Goal: Task Accomplishment & Management: Complete application form

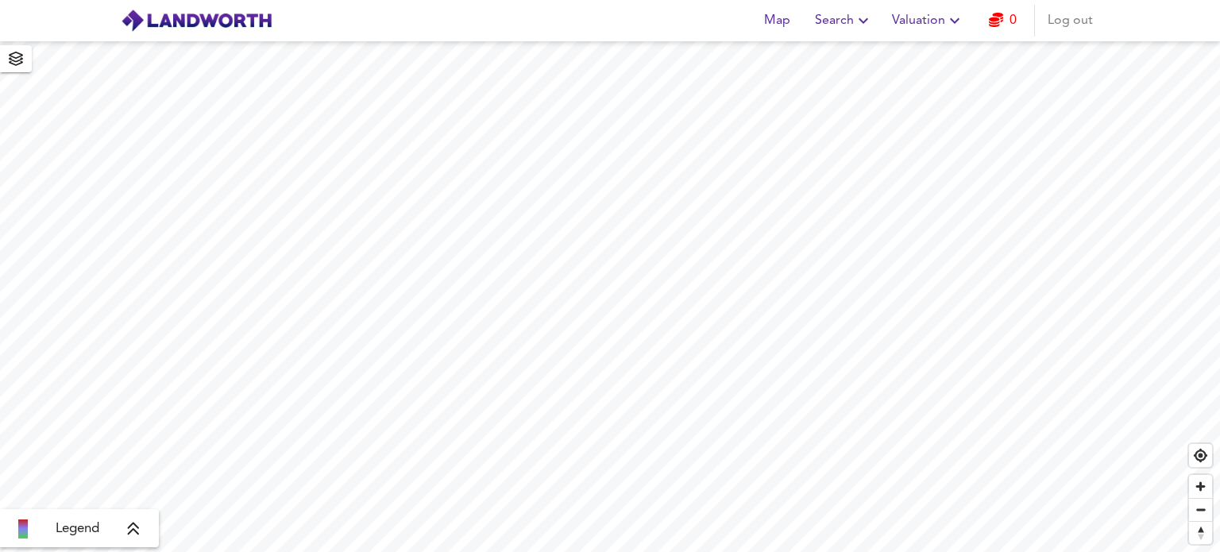
click at [966, 17] on button "Valuation" at bounding box center [927, 21] width 85 height 32
click at [1074, 21] on span "Log out" at bounding box center [1069, 21] width 45 height 22
click at [1020, 19] on span "Sign Up" at bounding box center [1005, 21] width 45 height 22
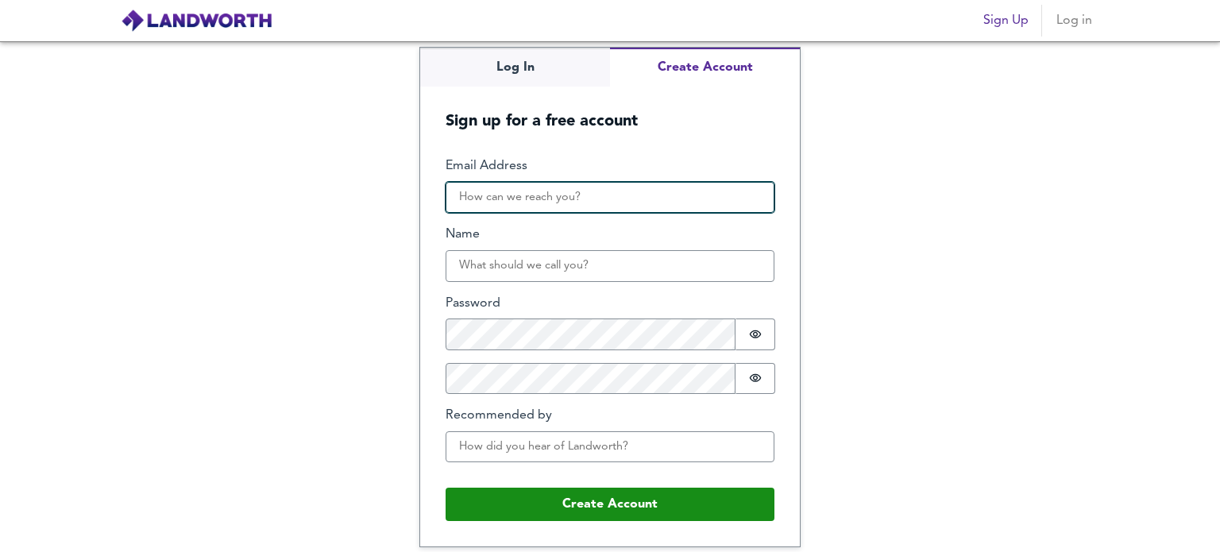
click at [577, 189] on input "Email Address" at bounding box center [609, 198] width 329 height 32
paste input "[EMAIL_ADDRESS][DOMAIN_NAME]"
type input "[EMAIL_ADDRESS][DOMAIN_NAME]"
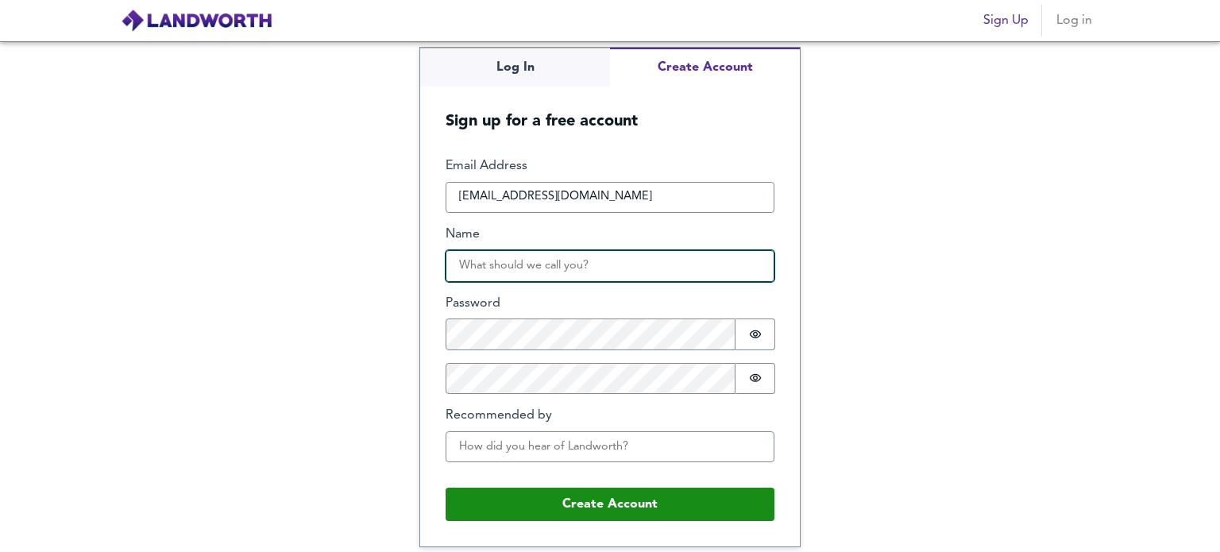
click at [569, 269] on input "Name" at bounding box center [609, 266] width 329 height 32
type input "[PERSON_NAME]"
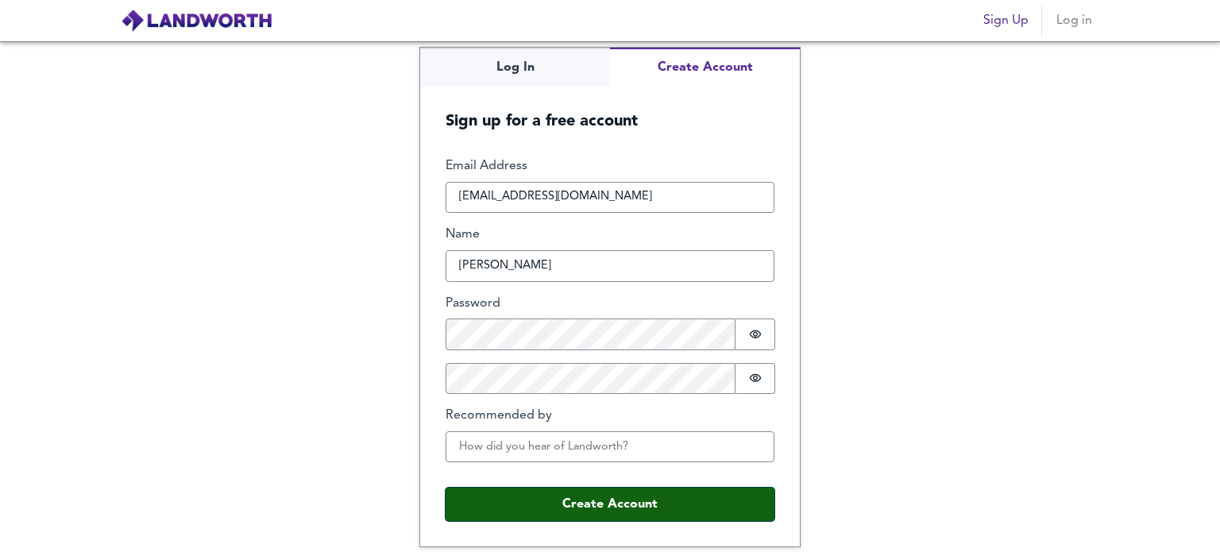
click at [582, 503] on button "Create Account" at bounding box center [609, 504] width 329 height 33
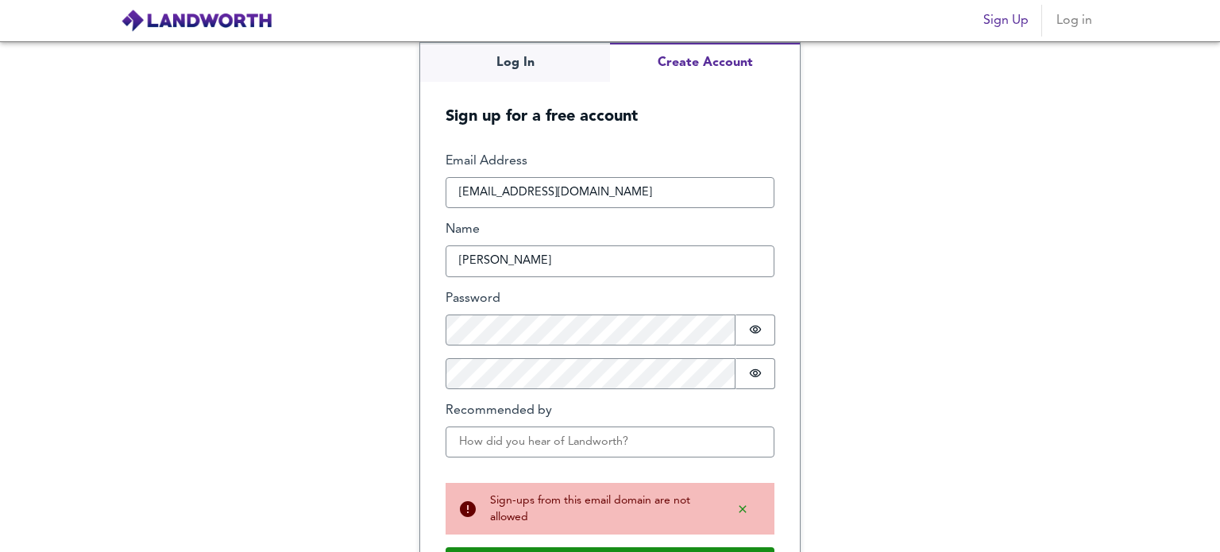
scroll to position [52, 0]
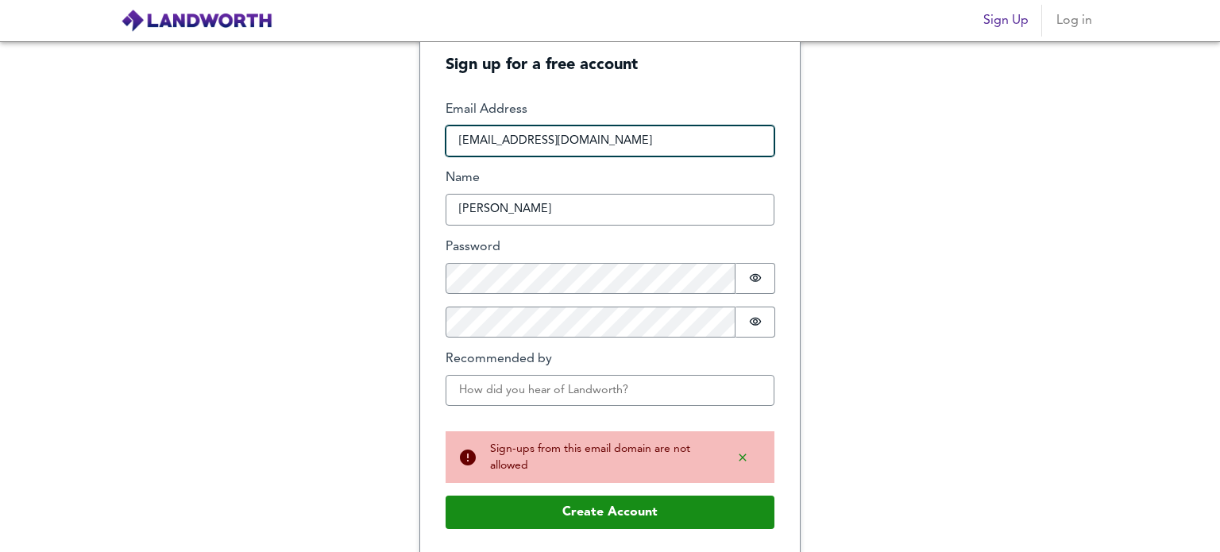
drag, startPoint x: 623, startPoint y: 148, endPoint x: 311, endPoint y: 117, distance: 313.7
click at [326, 117] on div "Log In Create Account Sign up for a free account Email Address [EMAIL_ADDRESS][…" at bounding box center [610, 296] width 1220 height 511
paste input "[EMAIL_ADDRESS][DOMAIN_NAME]"
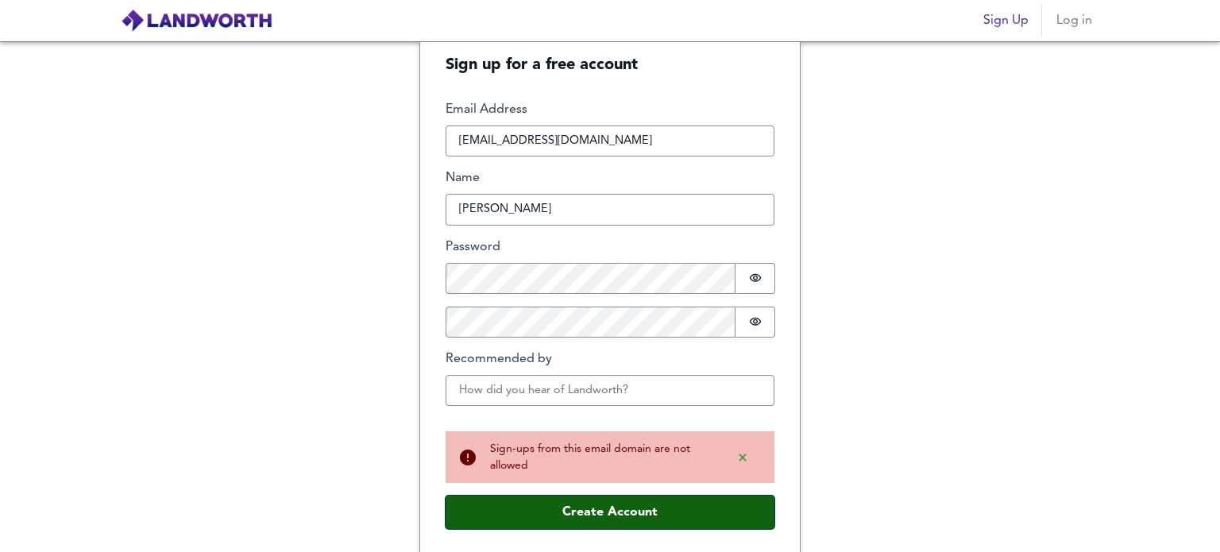
click at [642, 516] on button "Create Account" at bounding box center [609, 512] width 329 height 33
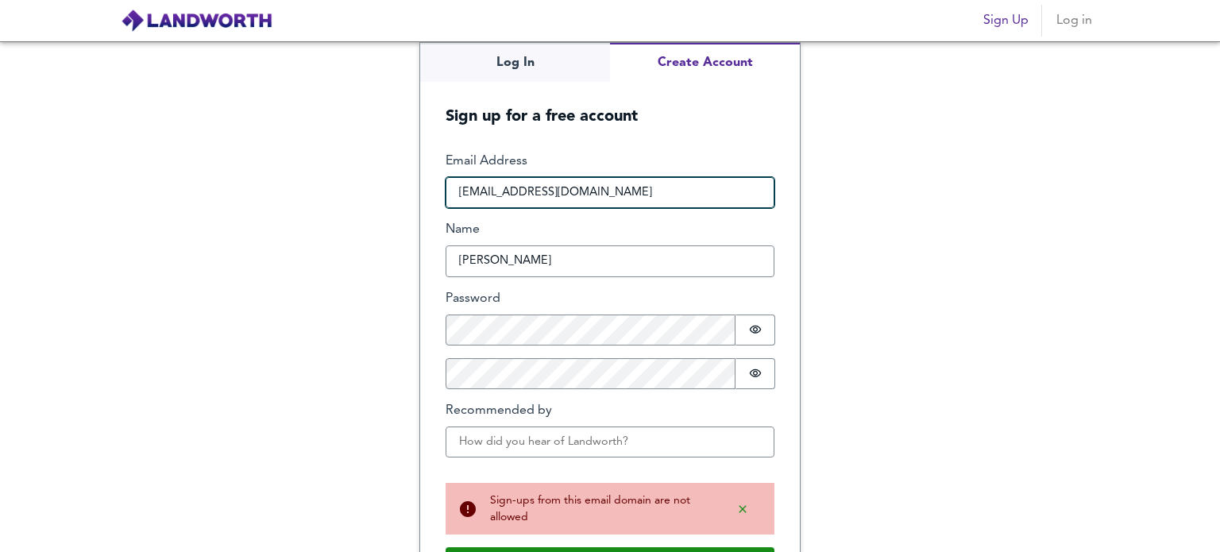
drag, startPoint x: 637, startPoint y: 186, endPoint x: 381, endPoint y: 171, distance: 256.1
click at [381, 171] on div "Log In Create Account Sign up for a free account Email Address [EMAIL_ADDRESS][…" at bounding box center [610, 296] width 1220 height 511
paste input "[EMAIL_ADDRESS][DOMAIN_NAME]"
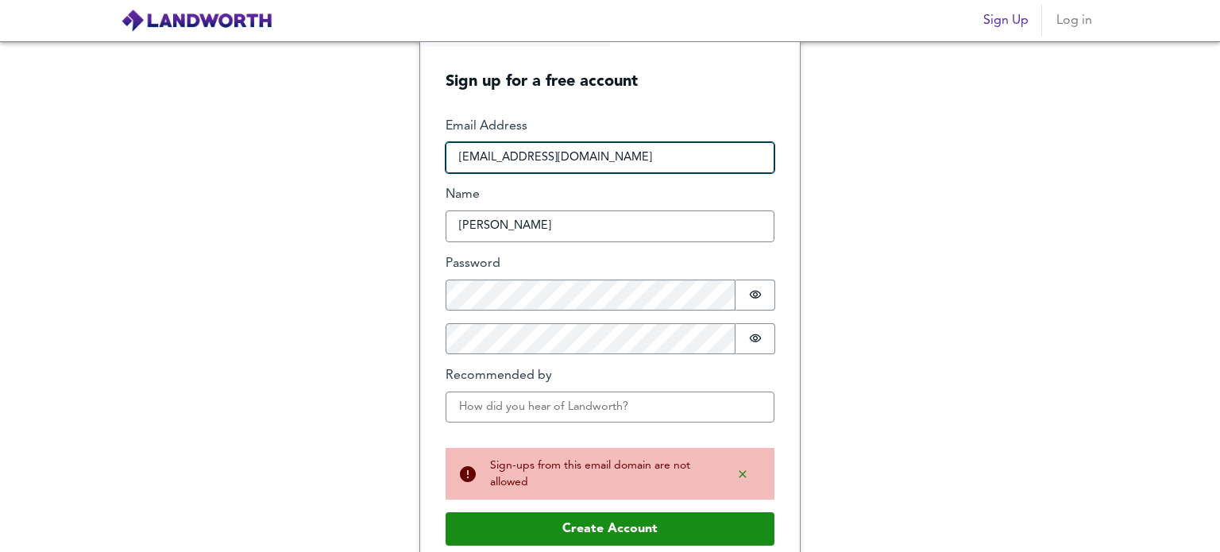
scroll to position [52, 0]
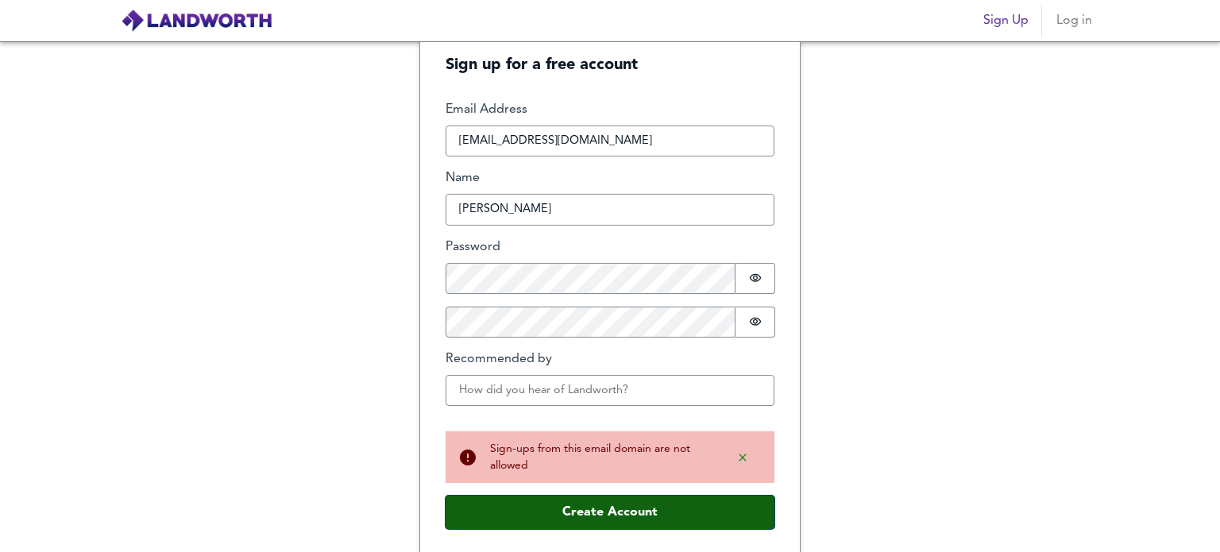
click at [634, 499] on button "Create Account" at bounding box center [609, 512] width 329 height 33
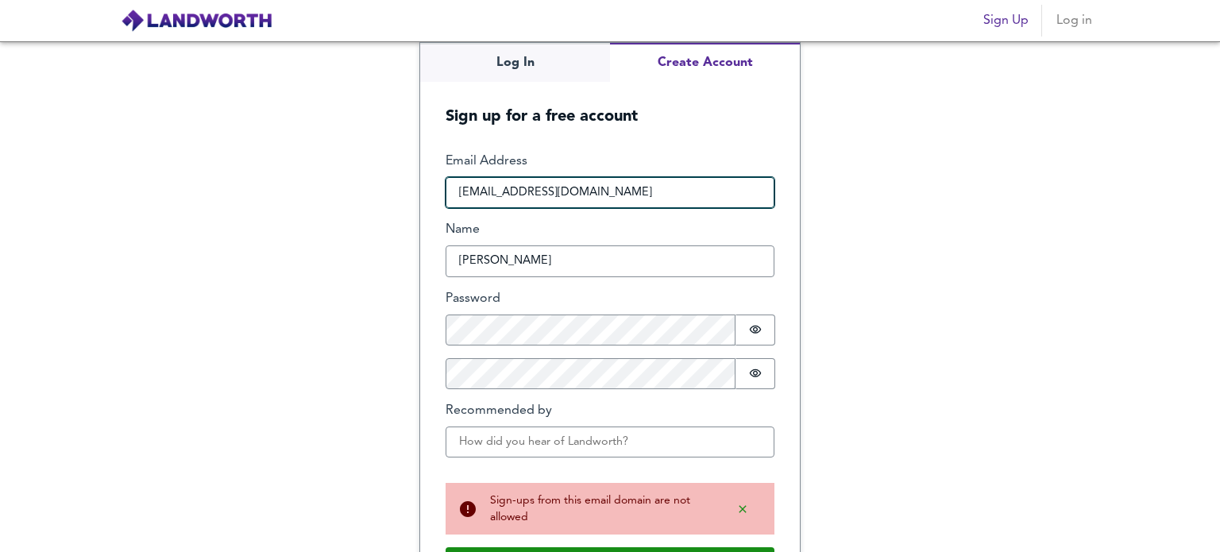
drag, startPoint x: 599, startPoint y: 190, endPoint x: 352, endPoint y: 183, distance: 247.0
click at [352, 183] on div "Log In Create Account Sign up for a free account Email Address [EMAIL_ADDRESS][…" at bounding box center [610, 296] width 1220 height 511
paste input "[EMAIL_ADDRESS][DOMAIN_NAME]"
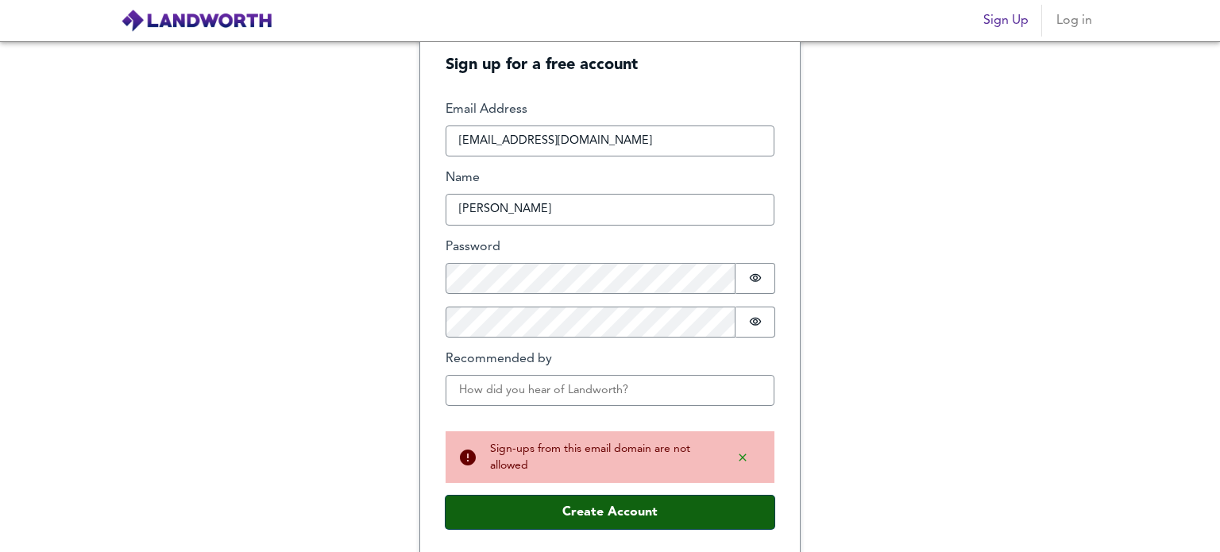
click at [616, 504] on button "Create Account" at bounding box center [609, 512] width 329 height 33
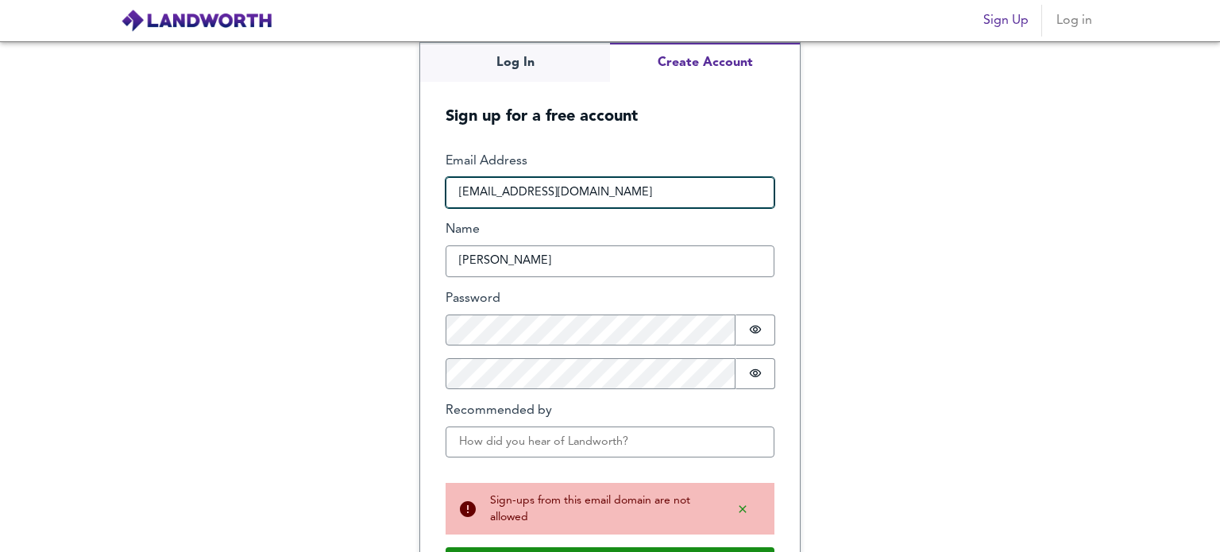
drag, startPoint x: 591, startPoint y: 183, endPoint x: 386, endPoint y: 174, distance: 205.1
click at [386, 174] on div "Log In Create Account Sign up for a free account Email Address [EMAIL_ADDRESS][…" at bounding box center [610, 296] width 1220 height 511
paste input "butterfly97703@mailshan"
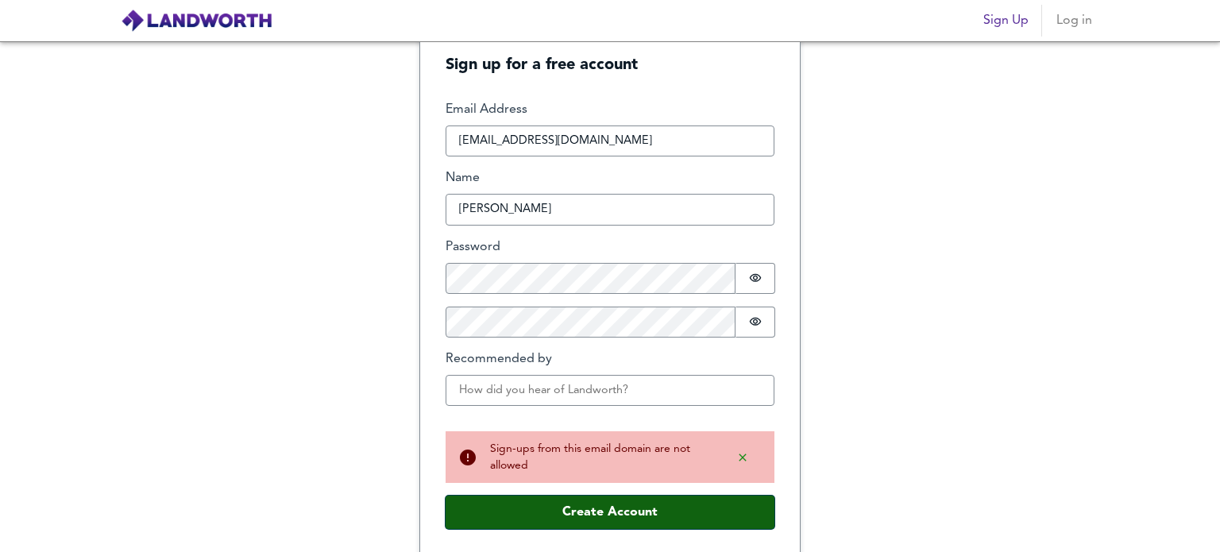
click at [638, 501] on button "Create Account" at bounding box center [609, 512] width 329 height 33
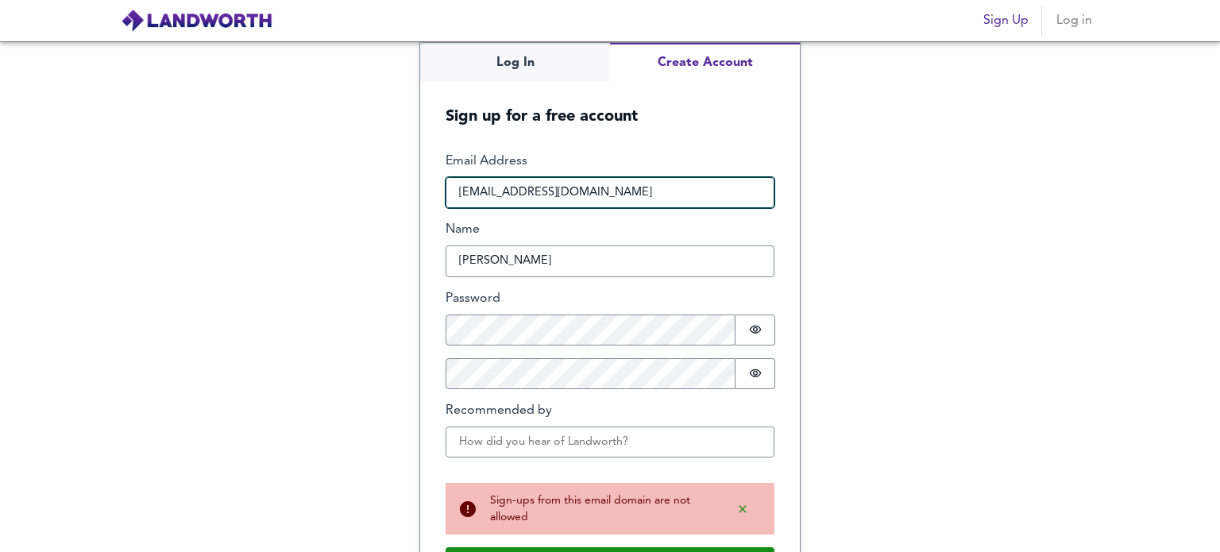
drag, startPoint x: 618, startPoint y: 187, endPoint x: 321, endPoint y: 185, distance: 297.0
click at [321, 185] on div "Log In Create Account Sign up for a free account Email Address [EMAIL_ADDRESS][…" at bounding box center [610, 296] width 1220 height 511
paste input "3u6uv@powerscrews"
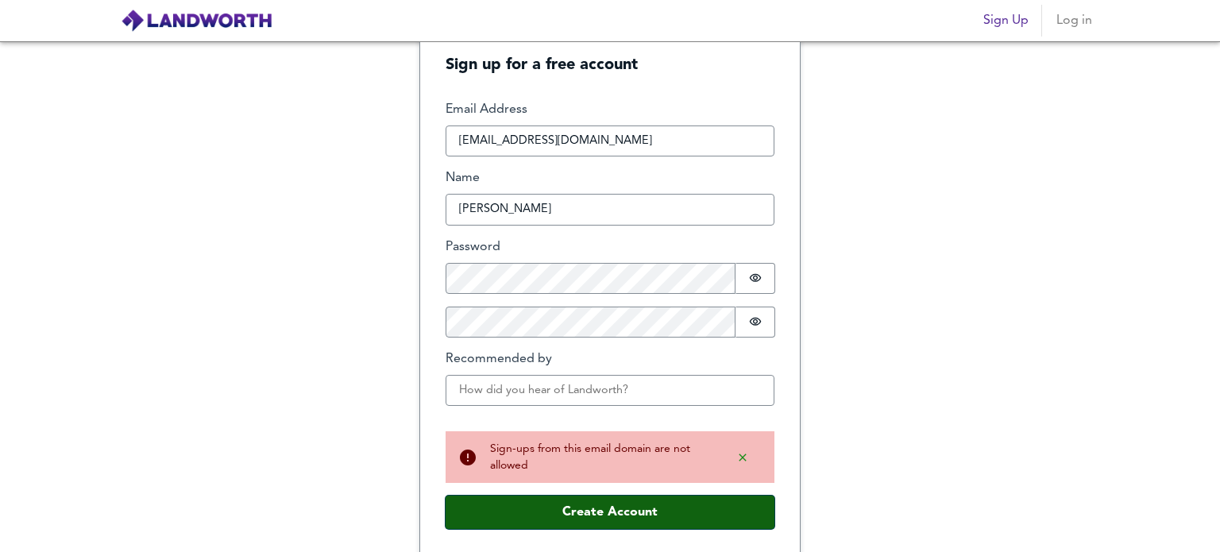
click at [592, 501] on button "Create Account" at bounding box center [609, 512] width 329 height 33
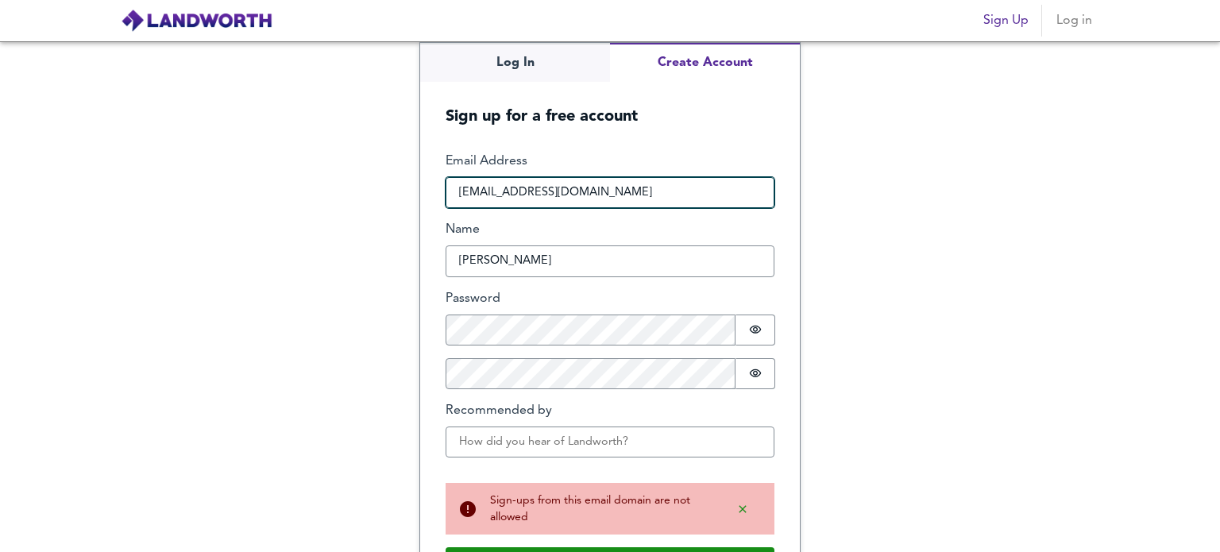
drag, startPoint x: 605, startPoint y: 191, endPoint x: 378, endPoint y: 176, distance: 227.6
click at [378, 176] on div "Log In Create Account Sign up for a free account Email Address [EMAIL_ADDRESS][…" at bounding box center [610, 296] width 1220 height 511
paste input "[EMAIL_ADDRESS][DOMAIN_NAME]"
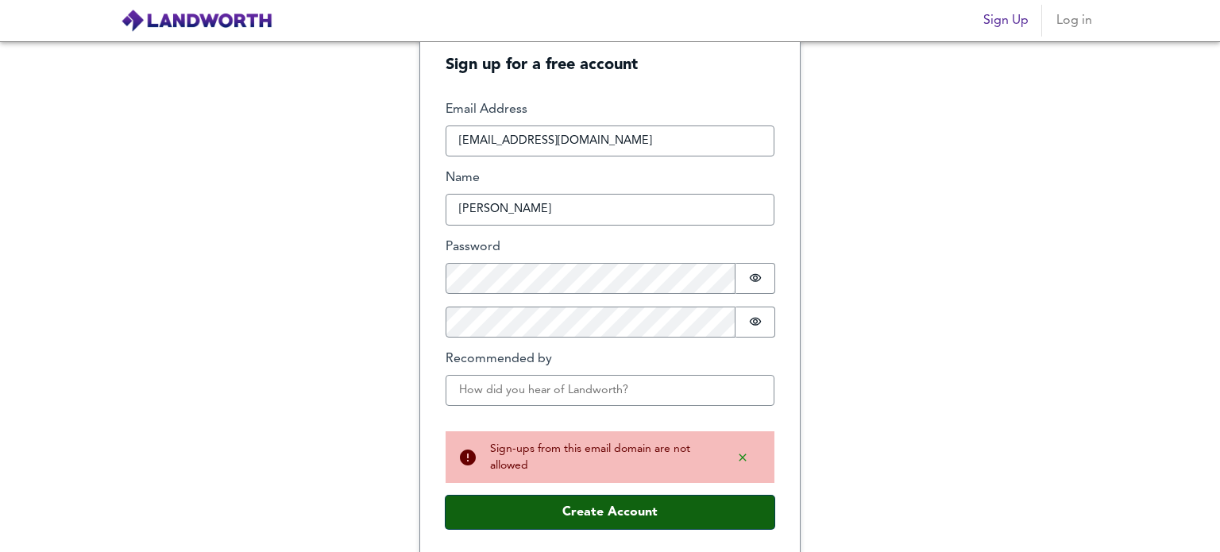
click at [628, 500] on button "Create Account" at bounding box center [609, 512] width 329 height 33
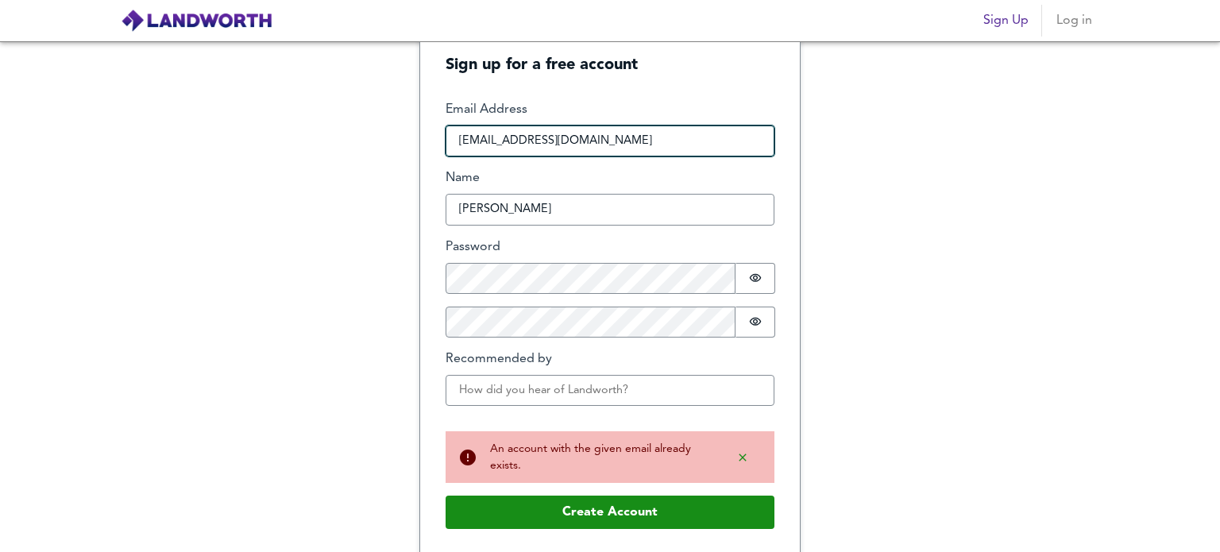
drag, startPoint x: 578, startPoint y: 138, endPoint x: 410, endPoint y: 145, distance: 168.5
click at [410, 145] on div "Log In Create Account Sign up for a free account Email Address [EMAIL_ADDRESS][…" at bounding box center [610, 296] width 1220 height 511
paste input "[EMAIL_ADDRESS][DOMAIN_NAME]"
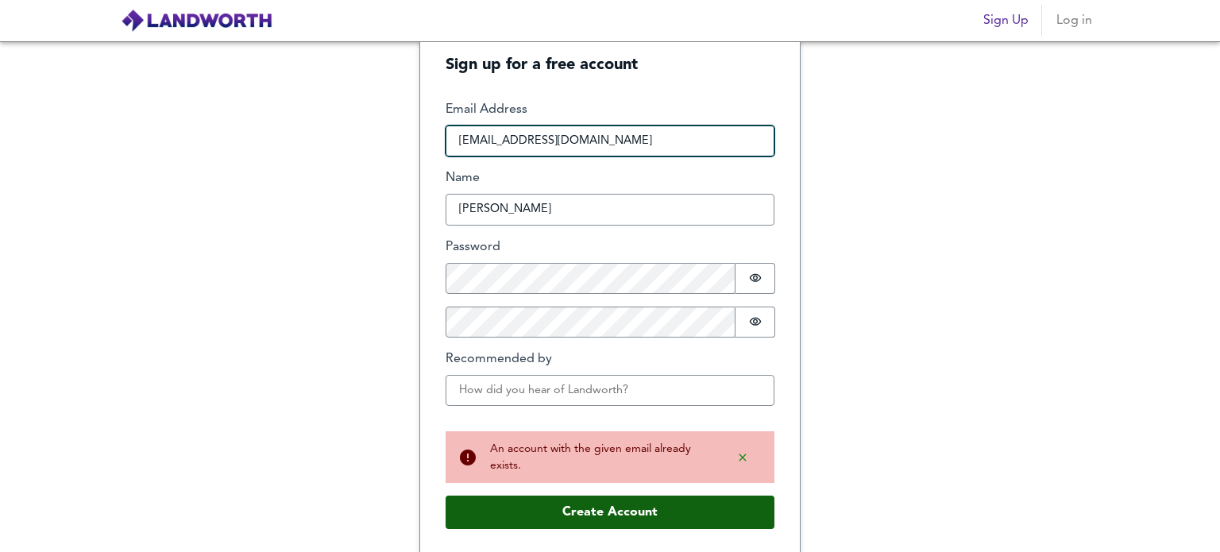
type input "[EMAIL_ADDRESS][DOMAIN_NAME]"
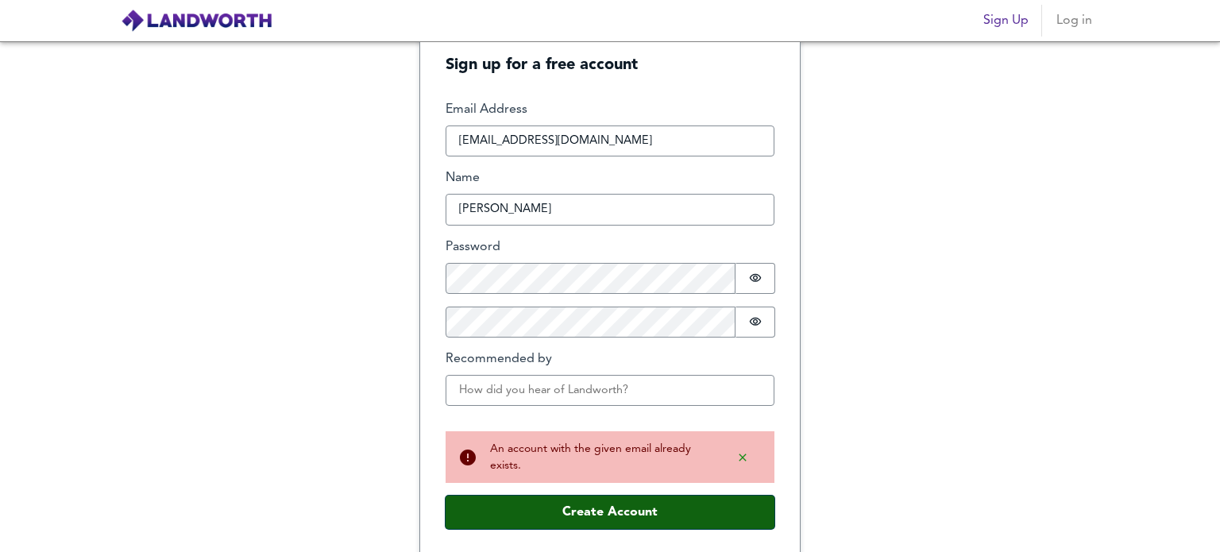
click at [632, 505] on button "Create Account" at bounding box center [609, 512] width 329 height 33
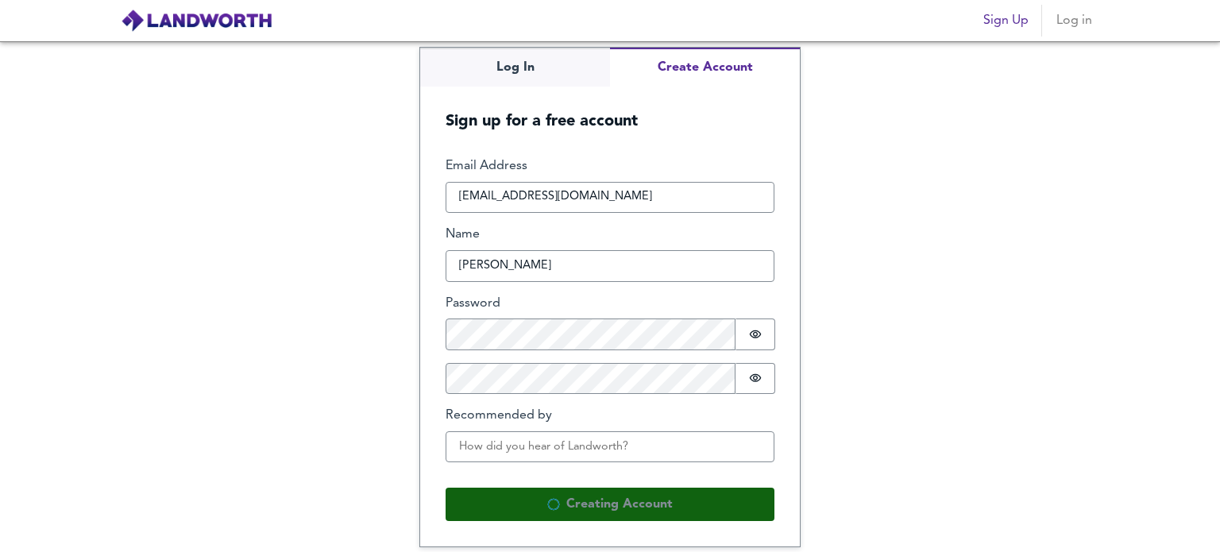
scroll to position [0, 0]
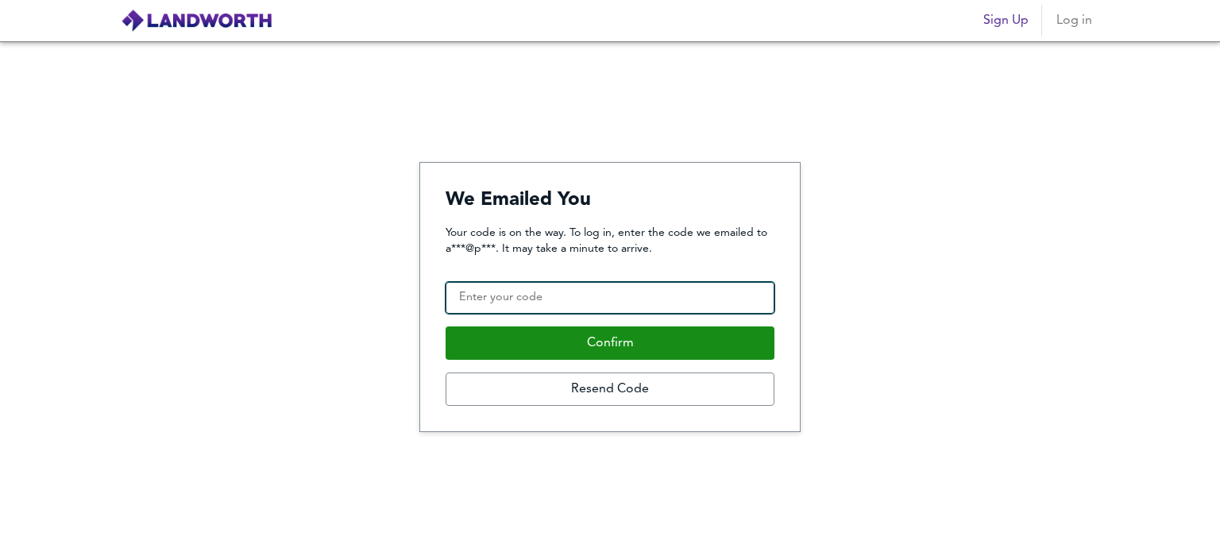
click at [554, 295] on input "Confirmation Code" at bounding box center [609, 298] width 329 height 32
paste input "164818"
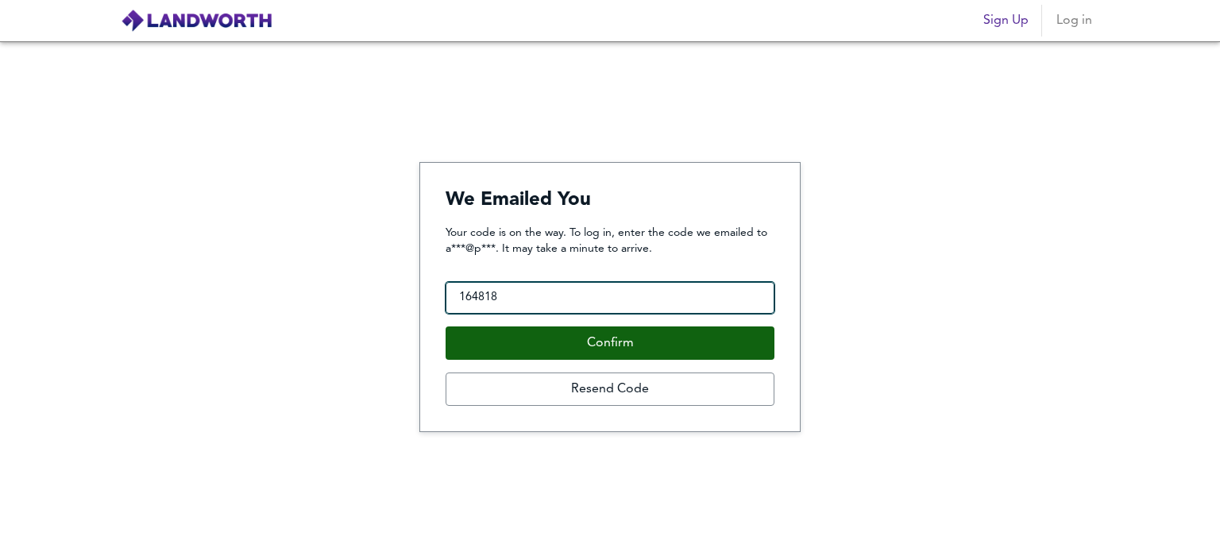
type input "164818"
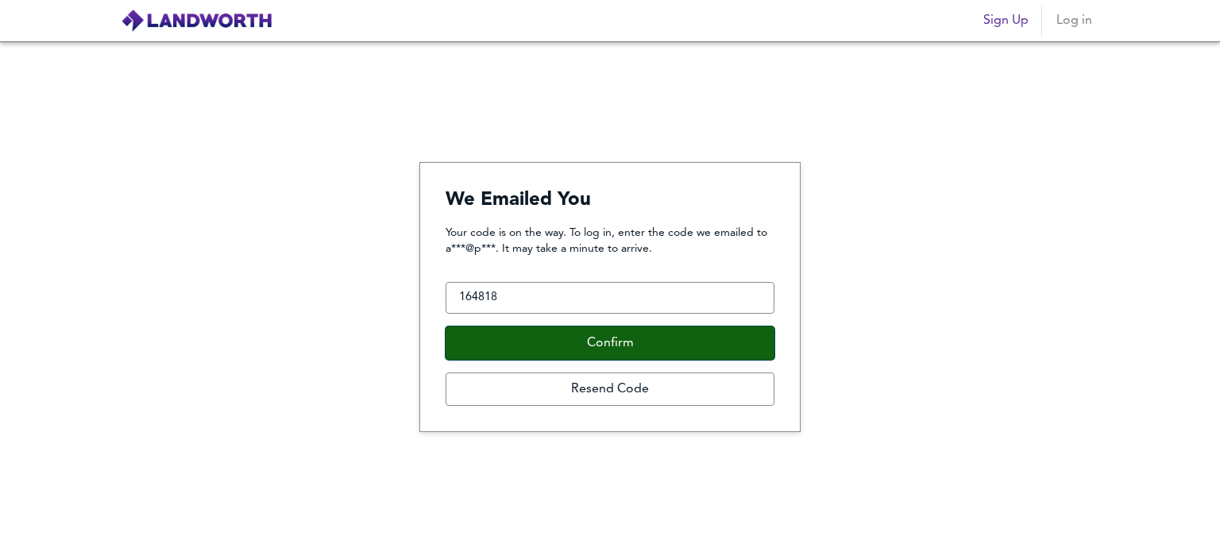
click at [586, 333] on button "Confirm" at bounding box center [609, 342] width 329 height 33
